Goal: Transaction & Acquisition: Purchase product/service

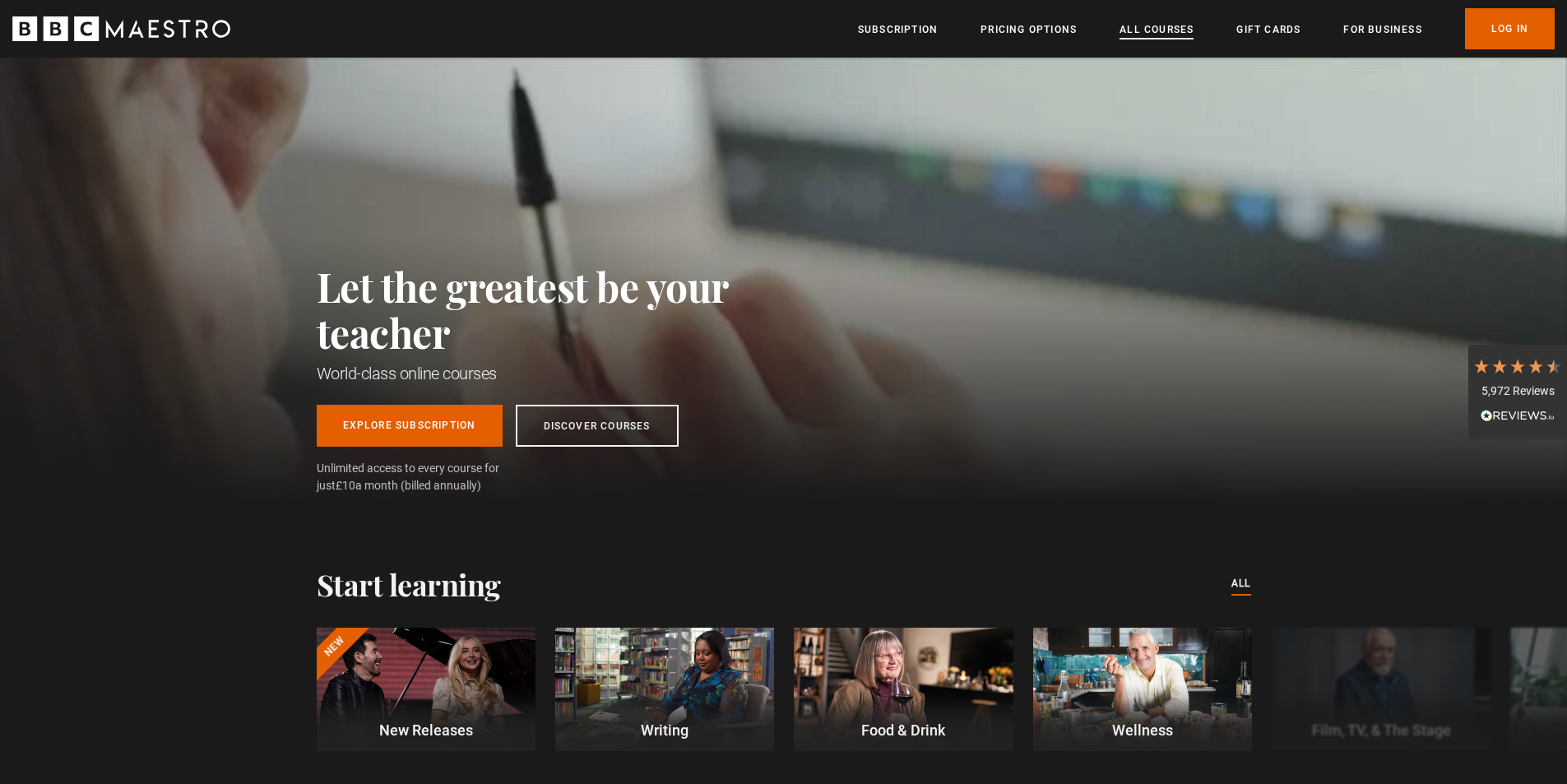
click at [1176, 22] on link "All Courses" at bounding box center [1157, 30] width 74 height 17
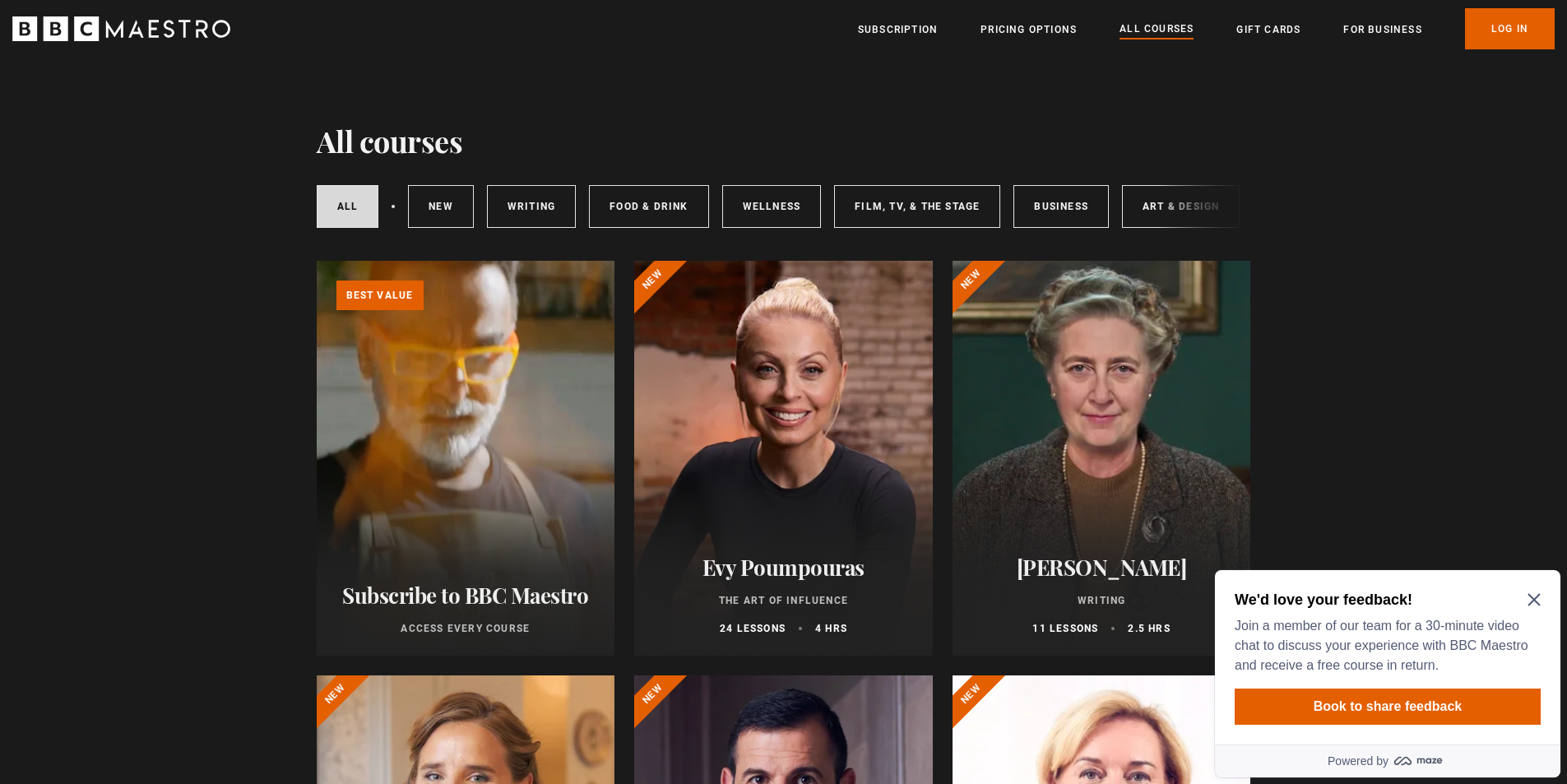
click at [1531, 599] on icon "Close Maze Prompt" at bounding box center [1535, 600] width 13 height 13
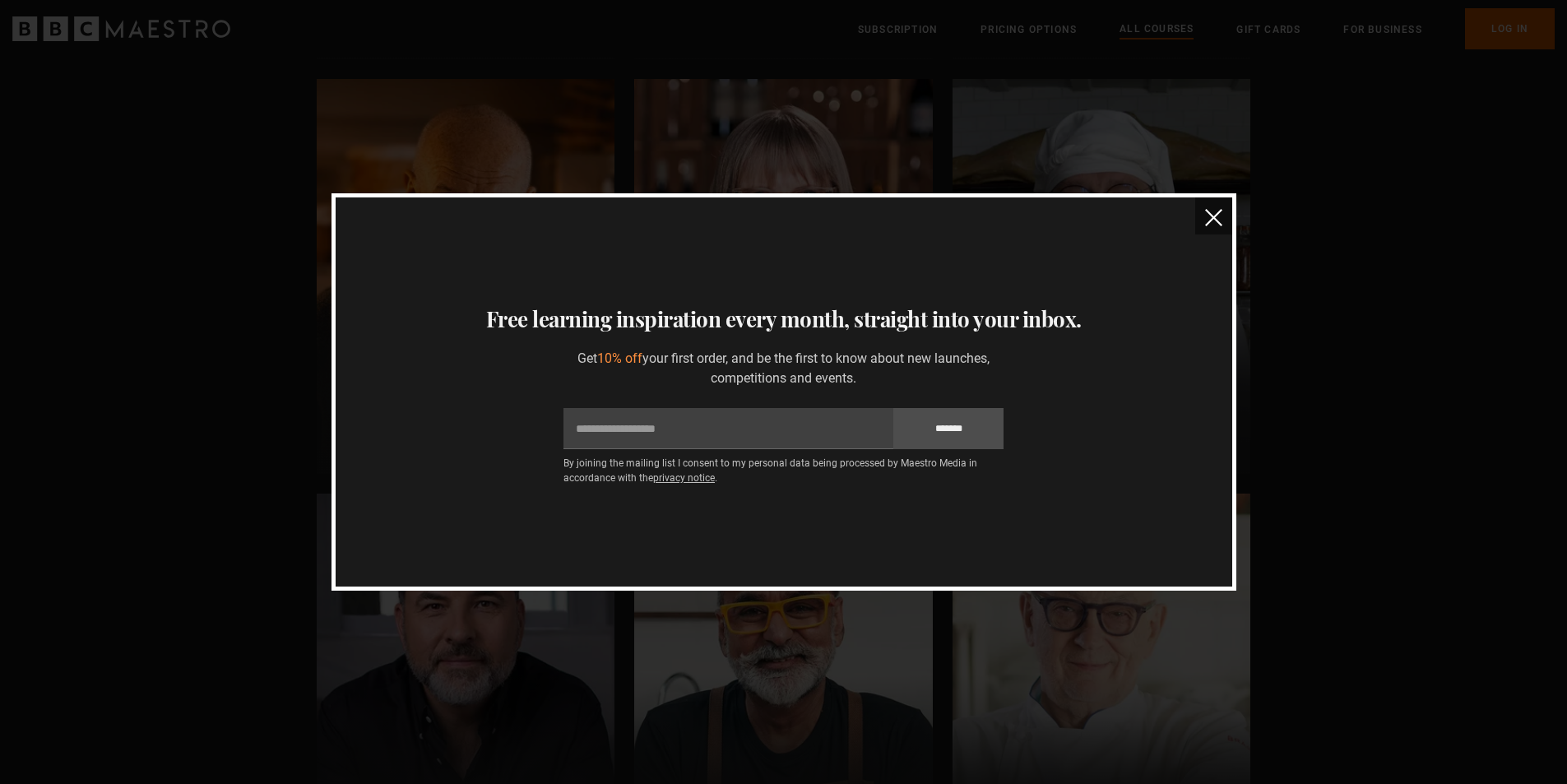
scroll to position [5315, 0]
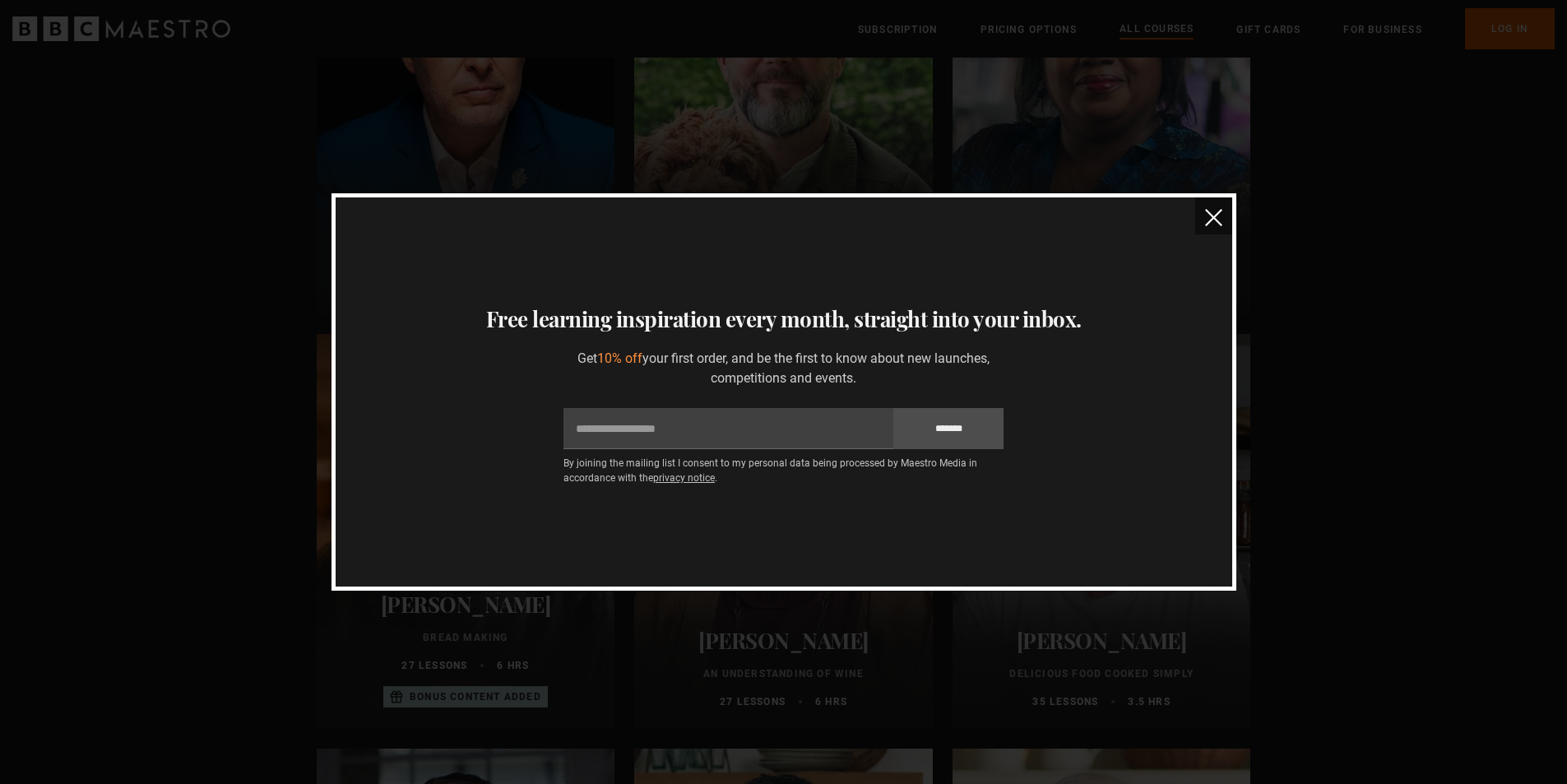
click at [1211, 208] on button "close" at bounding box center [1214, 216] width 37 height 37
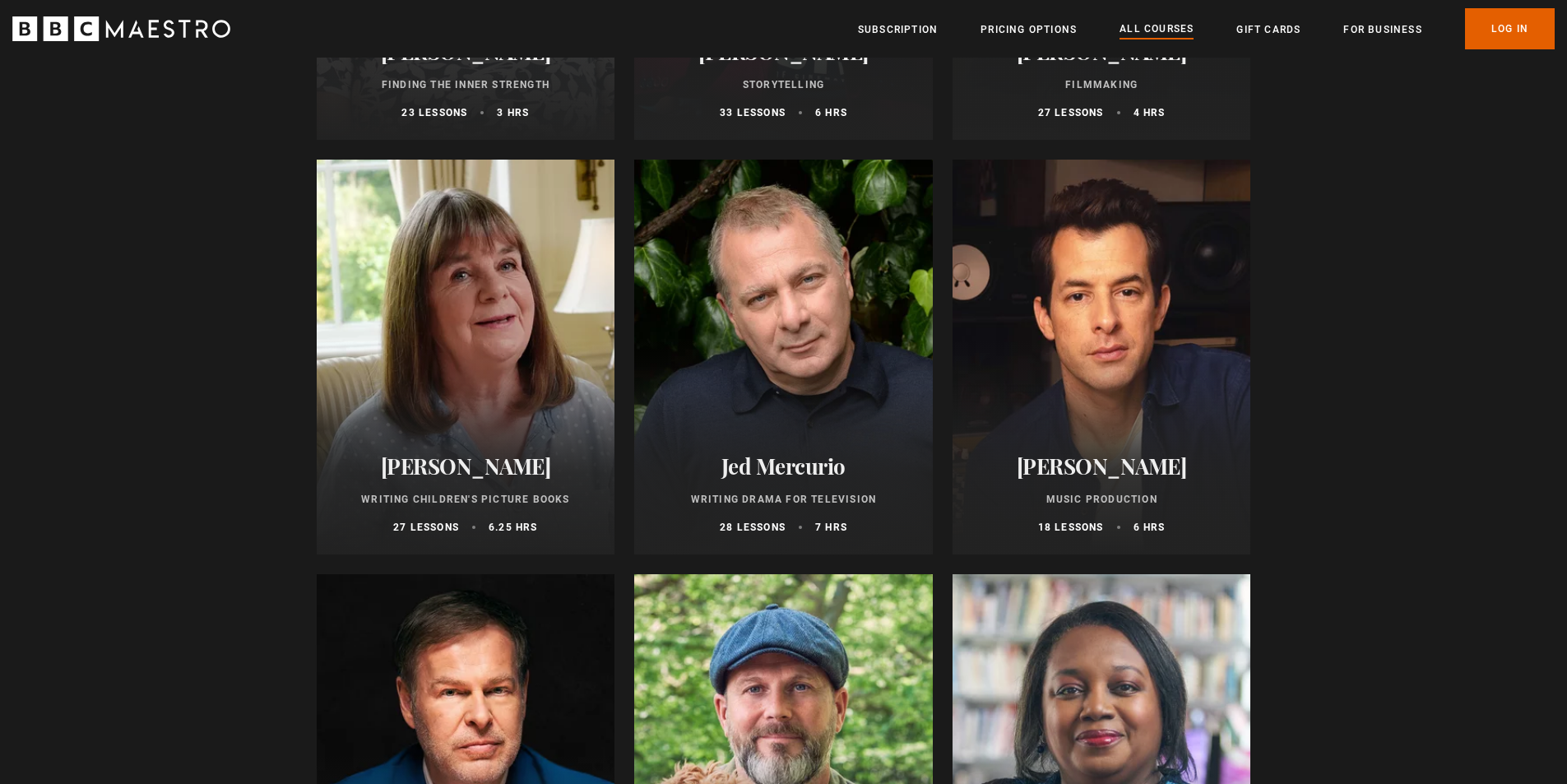
scroll to position [4657, 0]
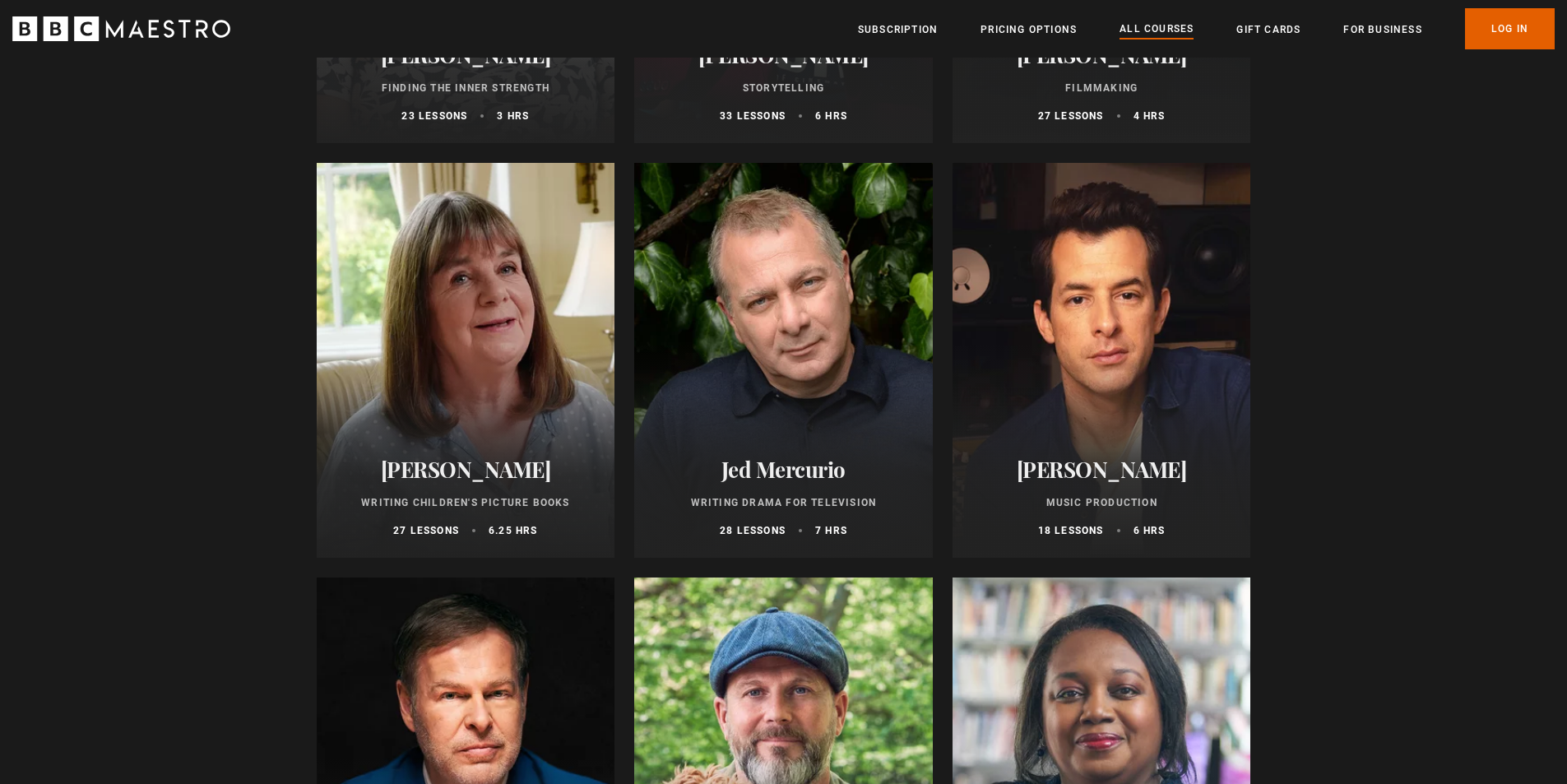
click at [1080, 343] on div at bounding box center [1102, 360] width 299 height 395
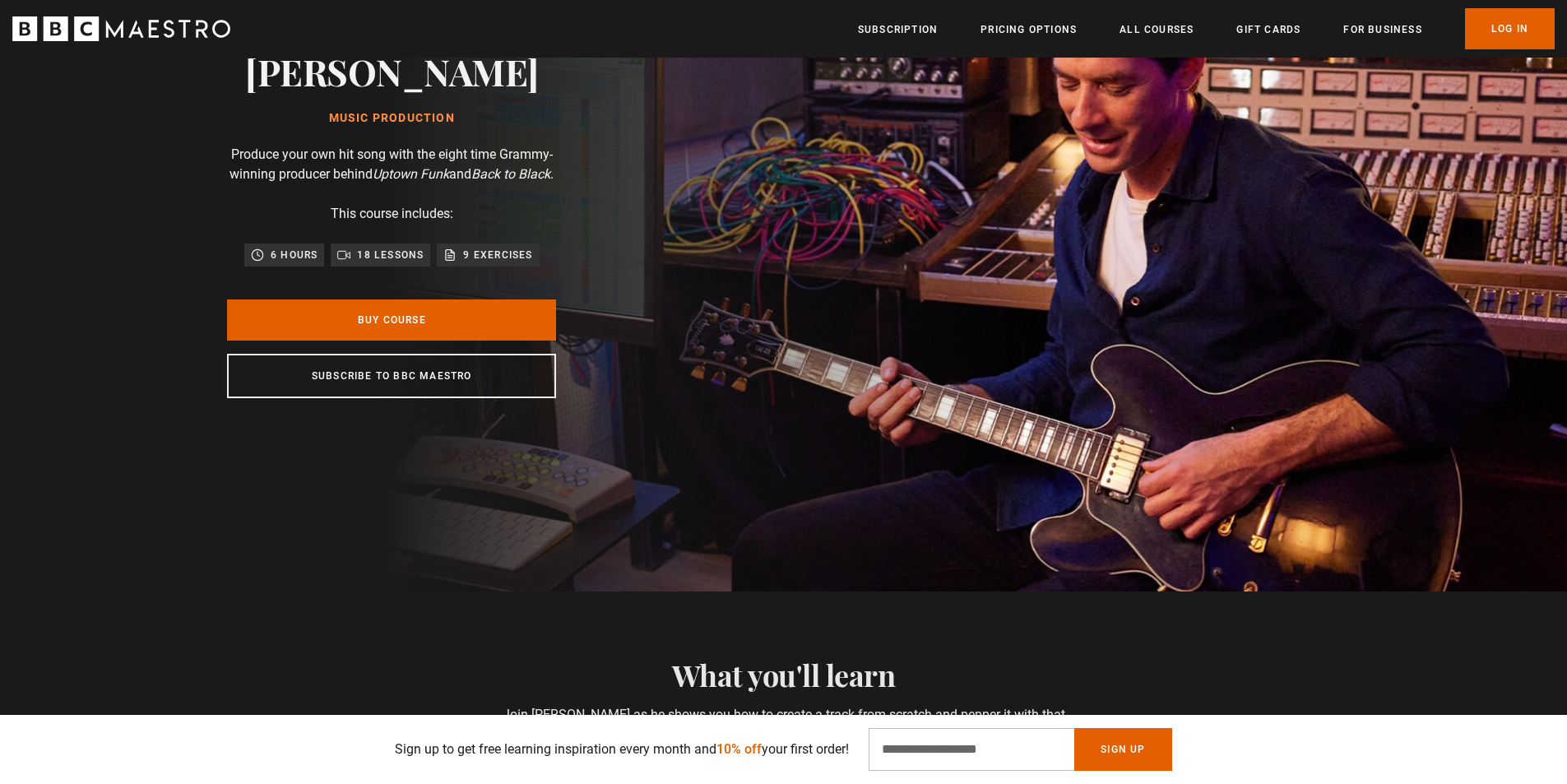
scroll to position [329, 0]
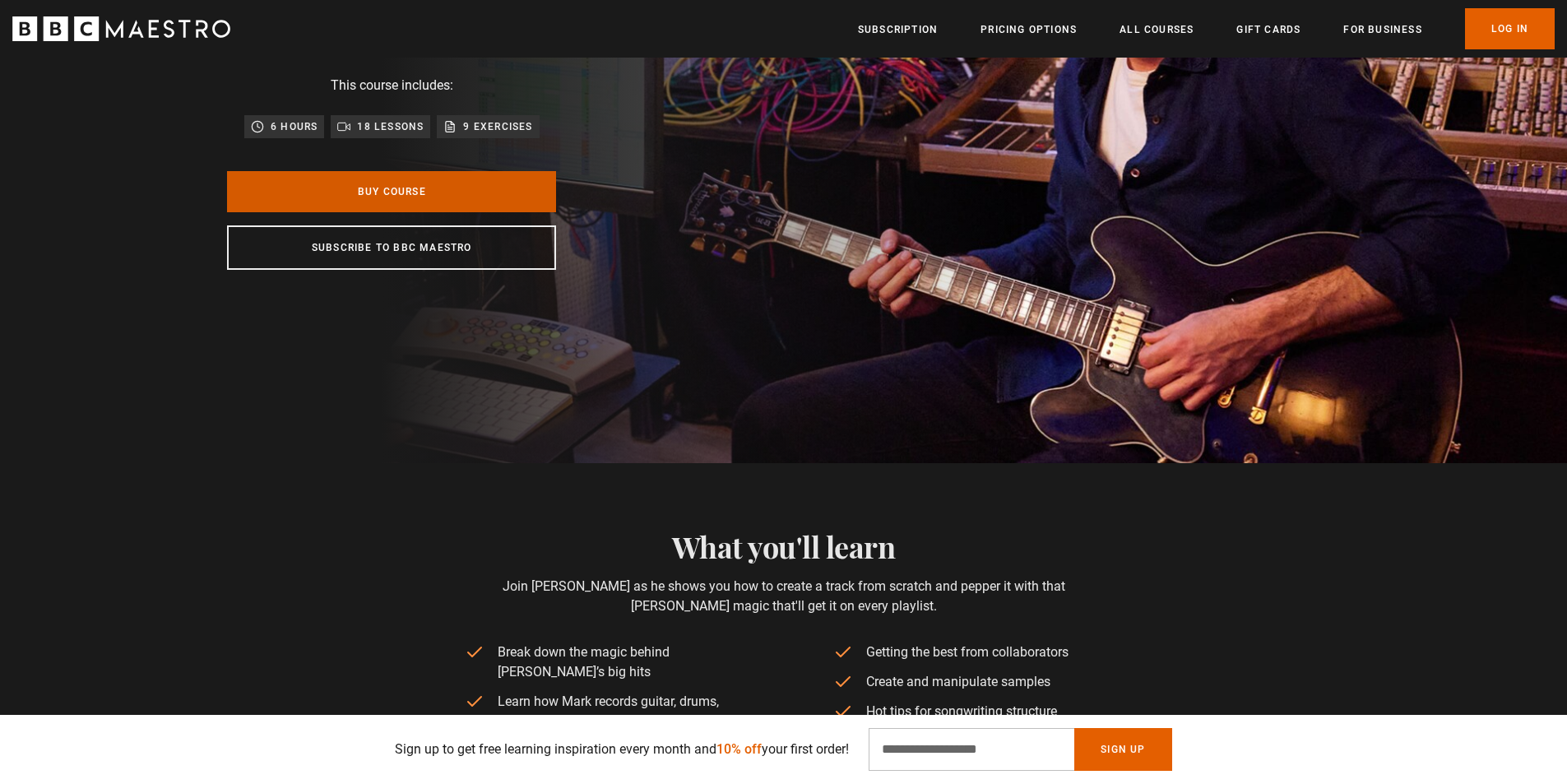
click at [401, 201] on link "Buy Course" at bounding box center [391, 192] width 329 height 41
